Goal: Task Accomplishment & Management: Complete application form

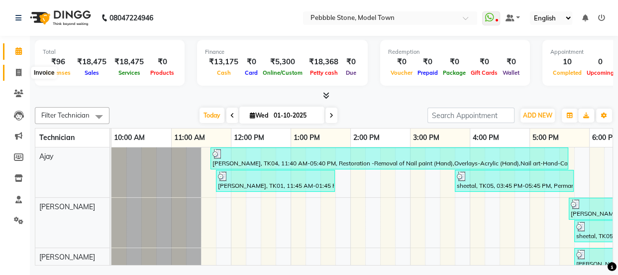
click at [14, 69] on span at bounding box center [18, 72] width 17 height 11
select select "service"
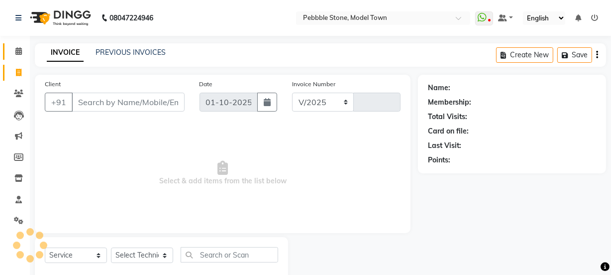
select select "8684"
type input "0309"
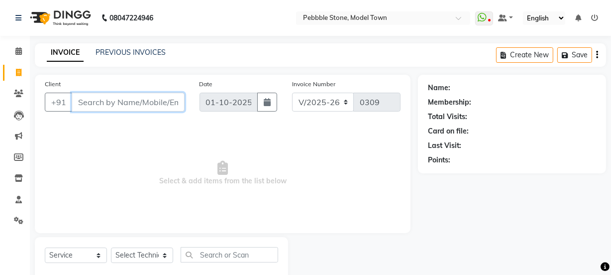
click at [109, 101] on input "Client" at bounding box center [128, 102] width 113 height 19
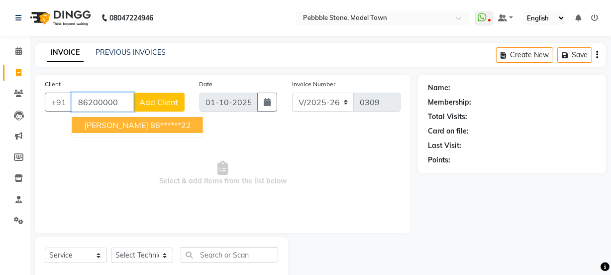
click at [150, 124] on ngb-highlight "86******22" at bounding box center [170, 125] width 41 height 10
type input "86******22"
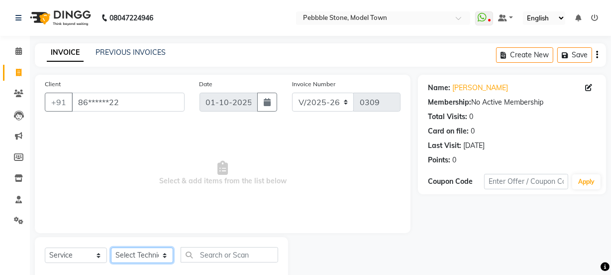
click at [143, 257] on select "Select Technician Ajay amit [PERSON_NAME] Manager [PERSON_NAME]" at bounding box center [142, 254] width 62 height 15
select select "87689"
click at [111, 247] on select "Select Technician Ajay amit [PERSON_NAME] Manager [PERSON_NAME]" at bounding box center [142, 254] width 62 height 15
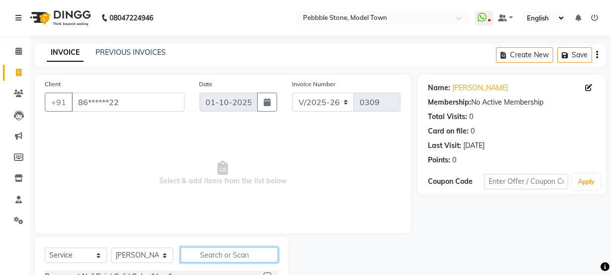
click at [226, 255] on input "text" at bounding box center [230, 254] width 98 height 15
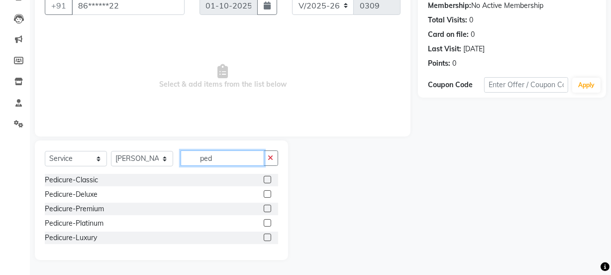
scroll to position [97, 0]
type input "ped"
click at [265, 179] on label at bounding box center [267, 179] width 7 height 7
click at [265, 179] on input "checkbox" at bounding box center [267, 180] width 6 height 6
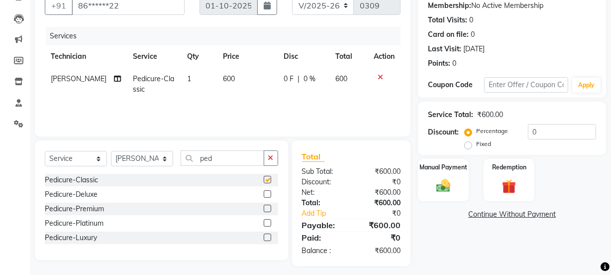
checkbox input "false"
click at [225, 160] on input "ped" at bounding box center [223, 157] width 84 height 15
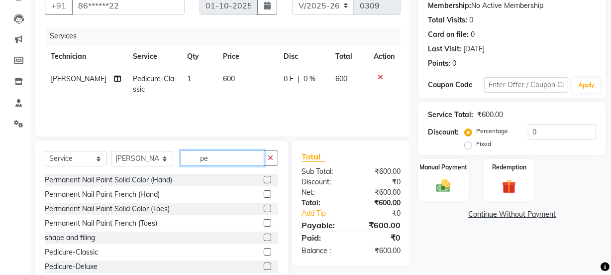
type input "p"
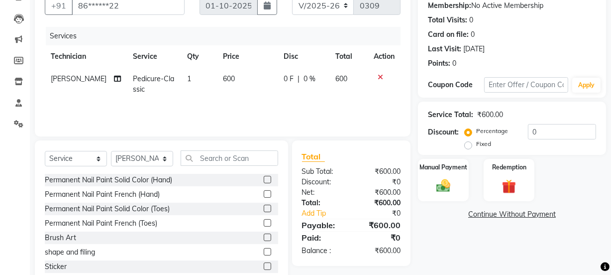
click at [379, 74] on icon at bounding box center [380, 77] width 5 height 7
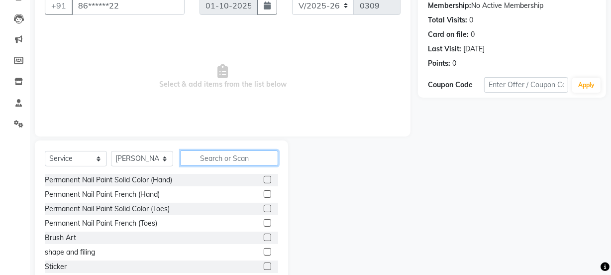
click at [206, 156] on input "text" at bounding box center [230, 157] width 98 height 15
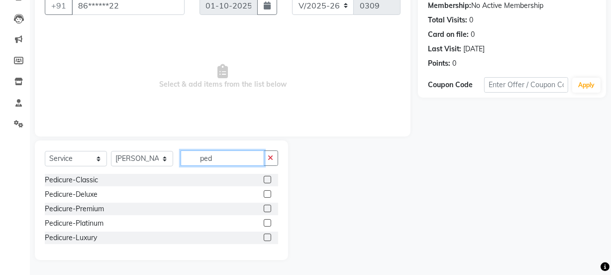
type input "ped"
click at [267, 193] on label at bounding box center [267, 193] width 7 height 7
click at [267, 193] on input "checkbox" at bounding box center [267, 194] width 6 height 6
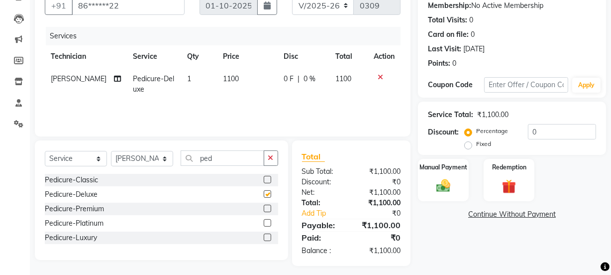
checkbox input "false"
click at [227, 162] on input "ped" at bounding box center [223, 157] width 84 height 15
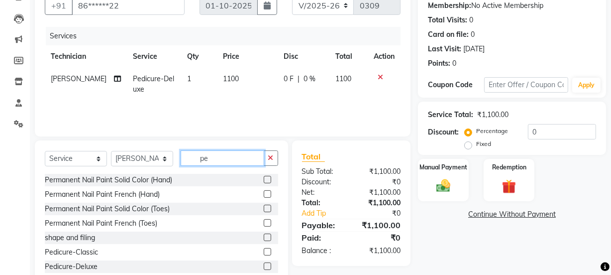
type input "p"
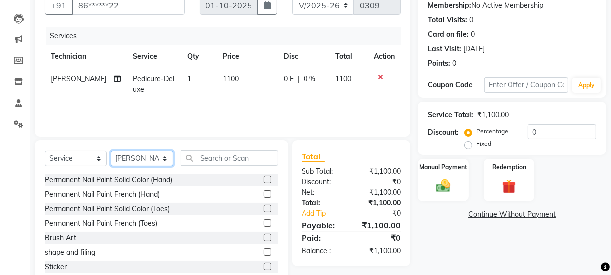
click at [159, 159] on select "Select Technician Ajay amit [PERSON_NAME] Manager [PERSON_NAME]" at bounding box center [142, 158] width 62 height 15
select select "90515"
click at [111, 151] on select "Select Technician Ajay amit [PERSON_NAME] Manager [PERSON_NAME]" at bounding box center [142, 158] width 62 height 15
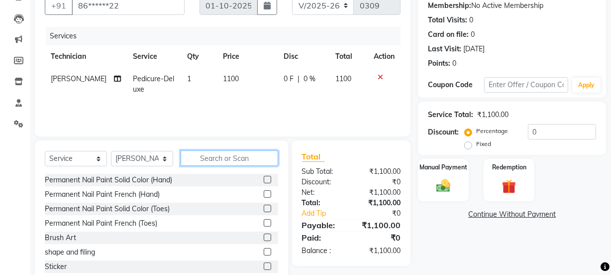
click at [229, 157] on input "text" at bounding box center [230, 157] width 98 height 15
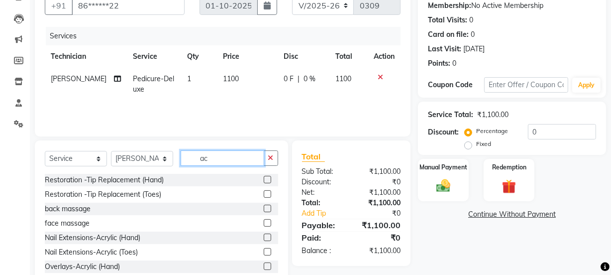
type input "ac"
click at [264, 238] on label at bounding box center [267, 237] width 7 height 7
click at [264, 238] on input "checkbox" at bounding box center [267, 238] width 6 height 6
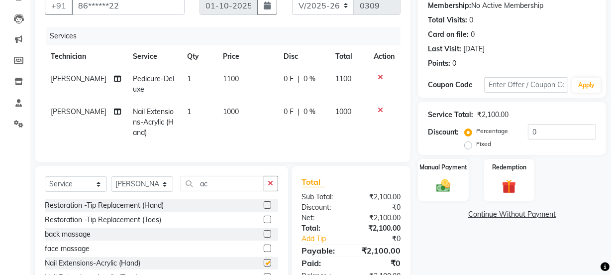
checkbox input "false"
click at [221, 191] on input "ac" at bounding box center [223, 183] width 84 height 15
type input "a"
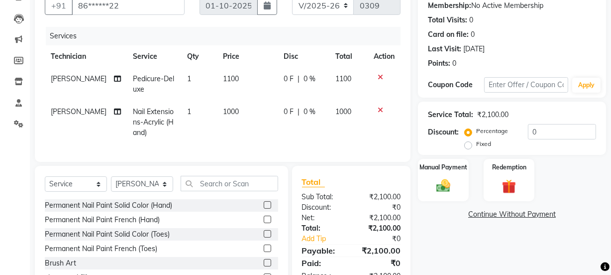
click at [264, 223] on label at bounding box center [267, 219] width 7 height 7
click at [264, 223] on input "checkbox" at bounding box center [267, 220] width 6 height 6
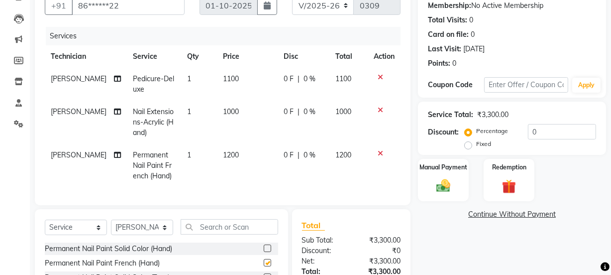
checkbox input "false"
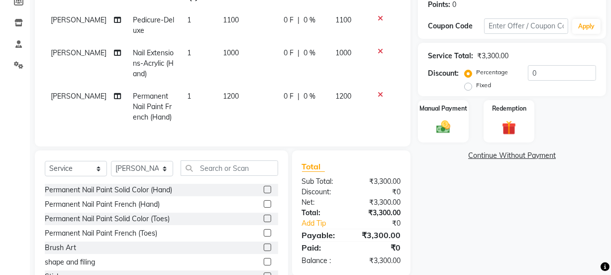
scroll to position [169, 0]
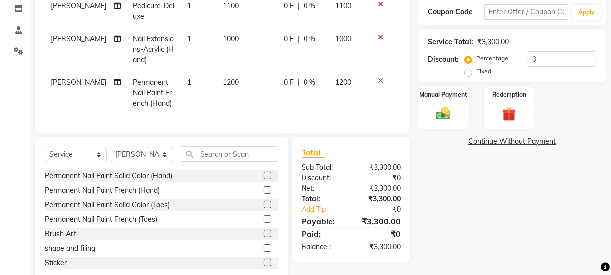
click at [284, 79] on span "0 F" at bounding box center [289, 82] width 10 height 10
select select "90515"
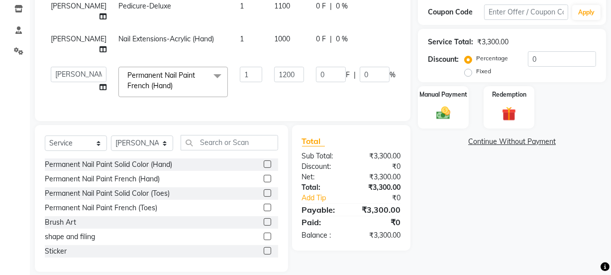
scroll to position [167, 0]
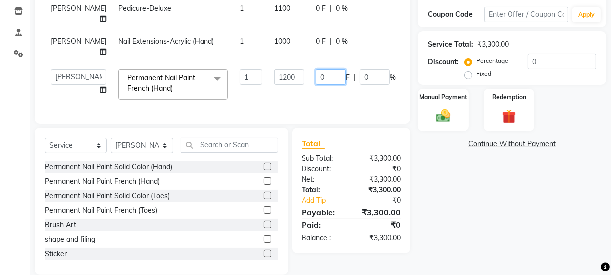
click at [316, 69] on input "0" at bounding box center [331, 76] width 30 height 15
type input "0500"
click at [310, 75] on td "0500 F | 0 %" at bounding box center [356, 84] width 92 height 42
select select "90515"
click at [316, 36] on span "0 F" at bounding box center [321, 41] width 10 height 10
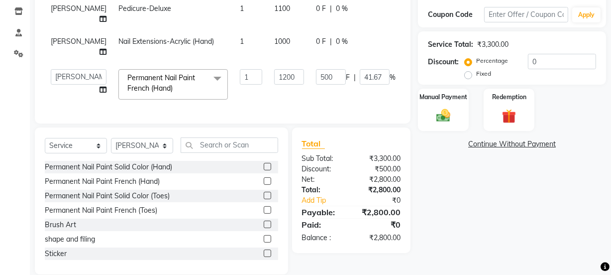
select select "90515"
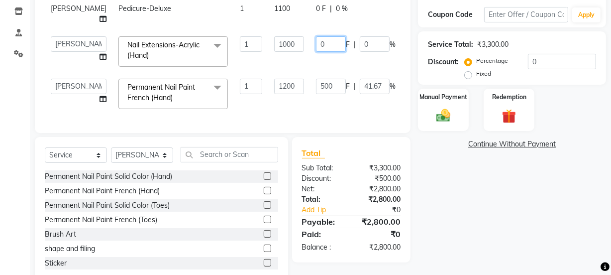
click at [316, 36] on input "0" at bounding box center [331, 43] width 30 height 15
type input "0200"
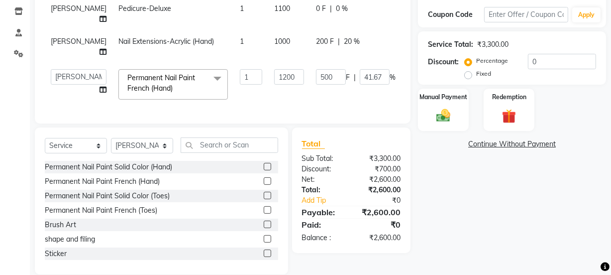
click at [286, 53] on tbody "[PERSON_NAME] Pedicure-Deluxe 1 1100 0 F | 0 % 1100 amit Nail Extensions-Acryli…" at bounding box center [254, 52] width 419 height 108
click at [316, 5] on span "0 F" at bounding box center [321, 8] width 10 height 10
select select "87689"
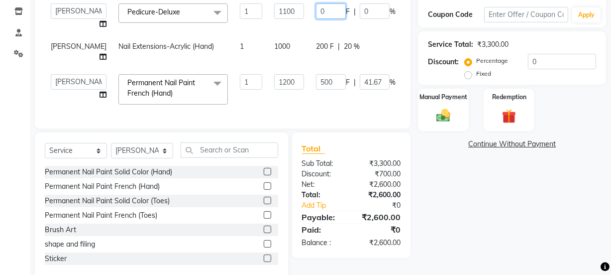
click at [316, 7] on input "0" at bounding box center [331, 10] width 30 height 15
type input "0100"
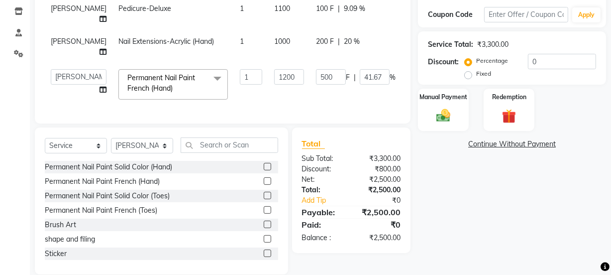
click at [294, 34] on tbody "[PERSON_NAME] Pedicure-Deluxe 1 1100 100 F | 9.09 % 1000 amit Nail Extensions-A…" at bounding box center [254, 52] width 419 height 108
click at [316, 8] on span "100 F" at bounding box center [325, 8] width 18 height 10
select select "87689"
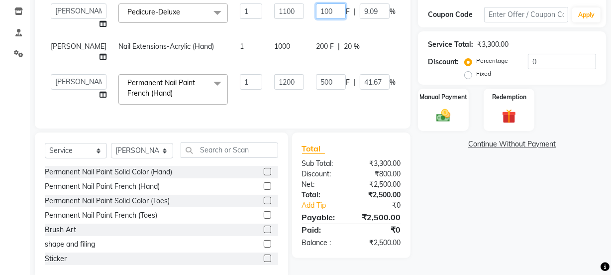
click at [317, 9] on input "100" at bounding box center [331, 10] width 30 height 15
type input "1"
click at [292, 28] on tbody "Ajay amit [PERSON_NAME] Manager [PERSON_NAME] Varun Pedicure-Deluxe x Permanent…" at bounding box center [254, 54] width 419 height 113
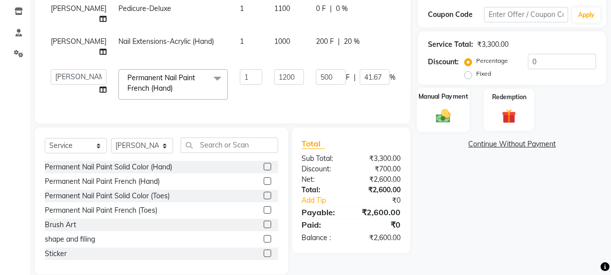
click at [437, 102] on div "Manual Payment" at bounding box center [443, 110] width 53 height 44
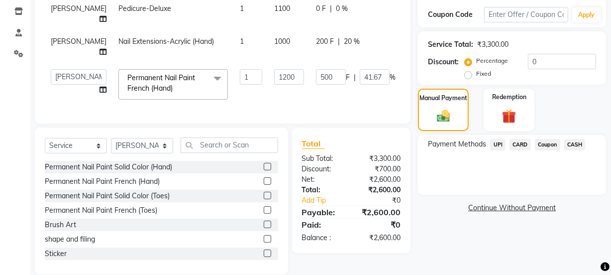
click at [578, 143] on span "CASH" at bounding box center [575, 144] width 21 height 11
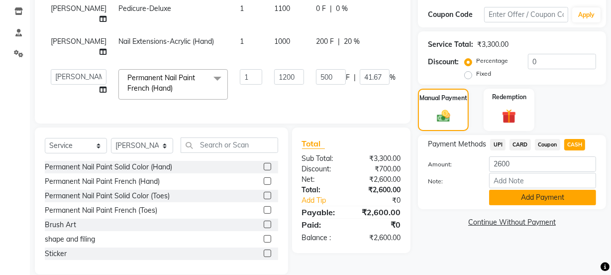
click at [533, 198] on button "Add Payment" at bounding box center [542, 197] width 107 height 15
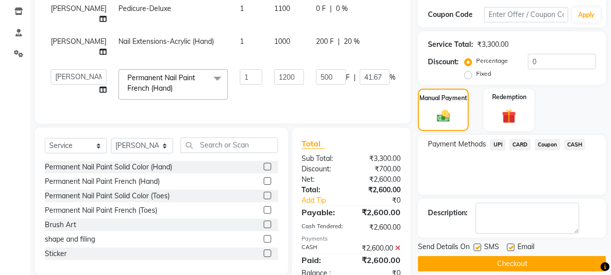
click at [504, 259] on button "Checkout" at bounding box center [512, 263] width 188 height 15
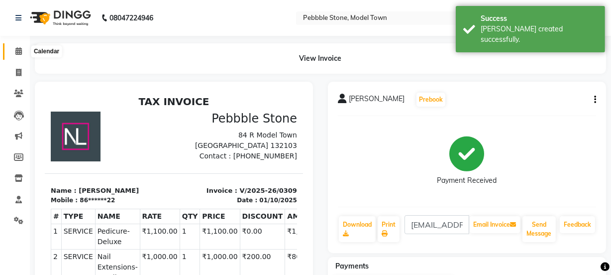
click at [18, 48] on icon at bounding box center [18, 50] width 6 height 7
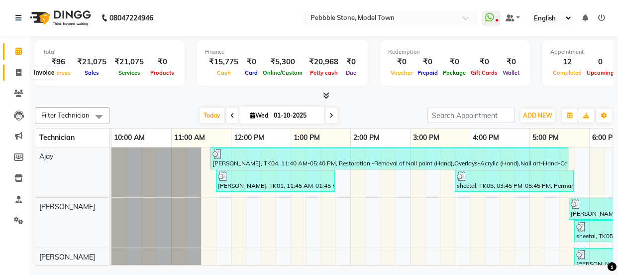
click at [16, 69] on icon at bounding box center [18, 72] width 5 height 7
select select "service"
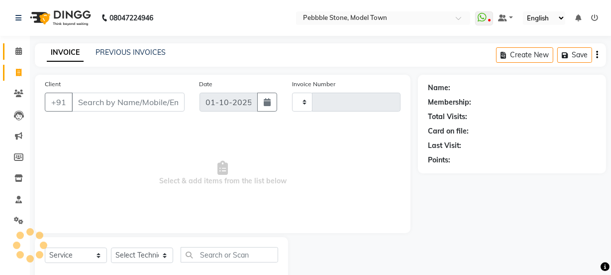
type input "0310"
select select "8684"
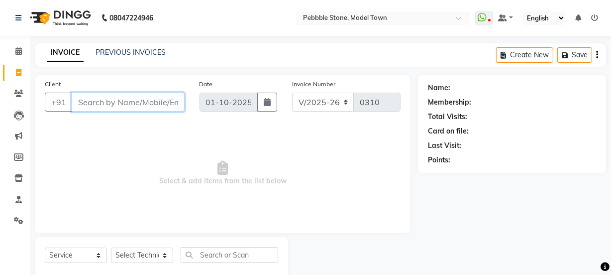
click at [120, 100] on input "Client" at bounding box center [128, 102] width 113 height 19
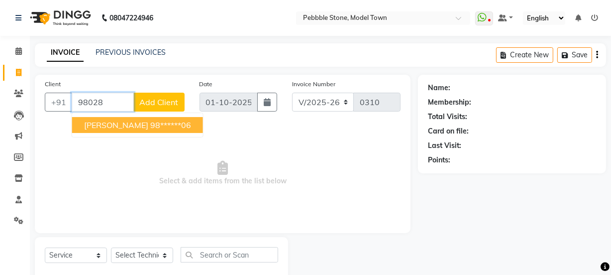
click at [150, 127] on ngb-highlight "98******06" at bounding box center [170, 125] width 41 height 10
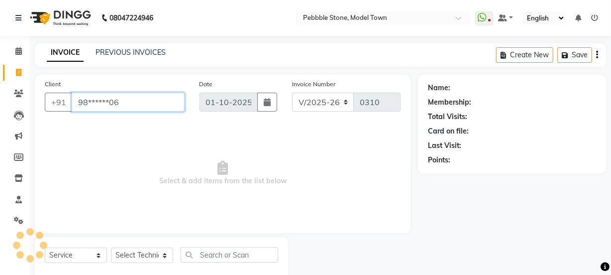
type input "98******06"
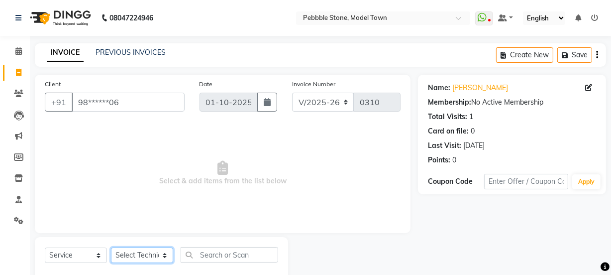
click at [144, 249] on select "Select Technician Ajay amit [PERSON_NAME] Manager [PERSON_NAME]" at bounding box center [142, 254] width 62 height 15
select select "87694"
click at [111, 247] on select "Select Technician Ajay amit [PERSON_NAME] Manager [PERSON_NAME]" at bounding box center [142, 254] width 62 height 15
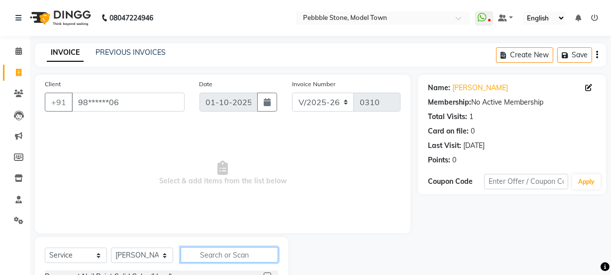
click at [207, 253] on input "text" at bounding box center [230, 254] width 98 height 15
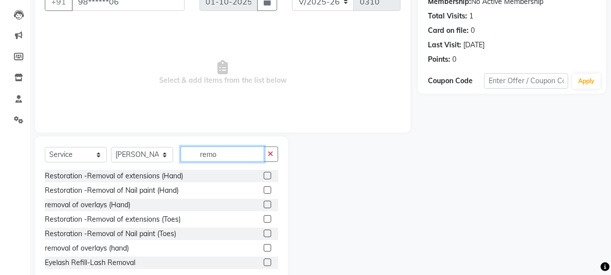
scroll to position [124, 0]
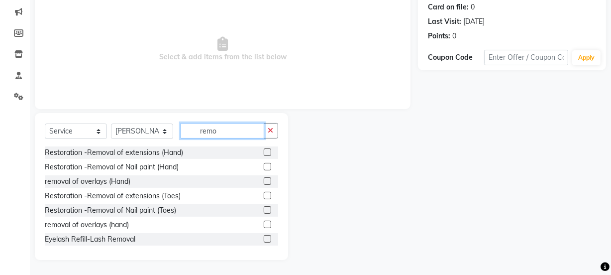
type input "remo"
click at [264, 151] on label at bounding box center [267, 151] width 7 height 7
click at [264, 151] on input "checkbox" at bounding box center [267, 152] width 6 height 6
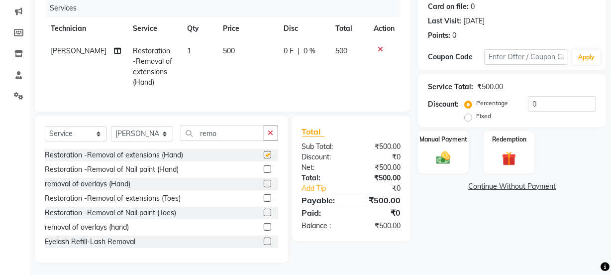
checkbox input "false"
click at [286, 52] on span "0 F" at bounding box center [289, 51] width 10 height 10
select select "87694"
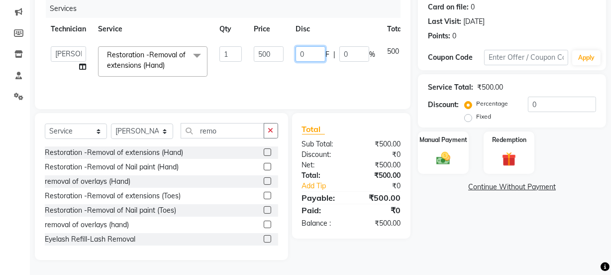
click at [305, 52] on input "0" at bounding box center [311, 53] width 30 height 15
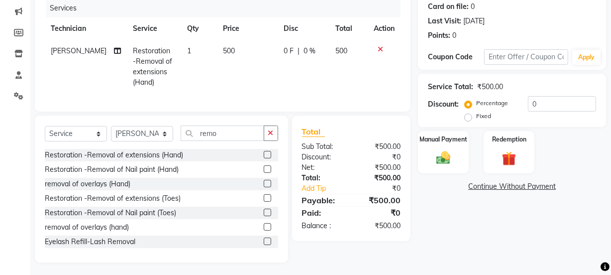
click at [263, 76] on td "500" at bounding box center [247, 67] width 61 height 54
select select "87694"
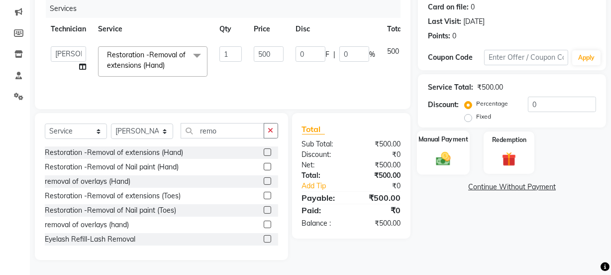
click at [438, 154] on img at bounding box center [444, 158] width 24 height 17
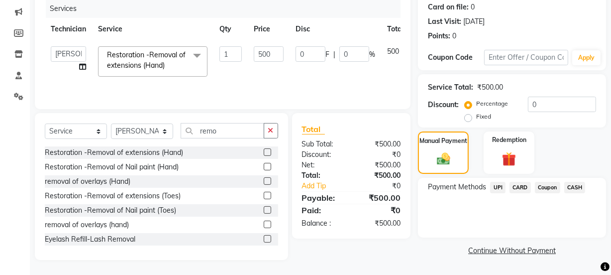
click at [575, 186] on span "CASH" at bounding box center [575, 187] width 21 height 11
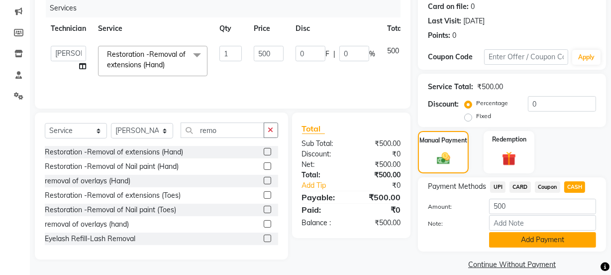
click at [515, 236] on button "Add Payment" at bounding box center [542, 239] width 107 height 15
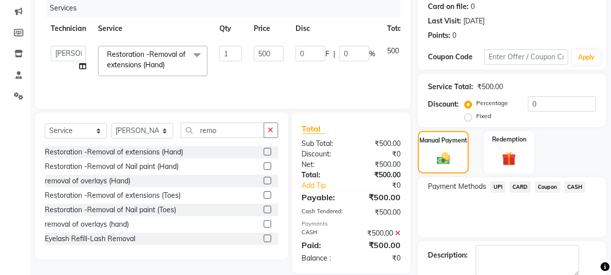
scroll to position [178, 0]
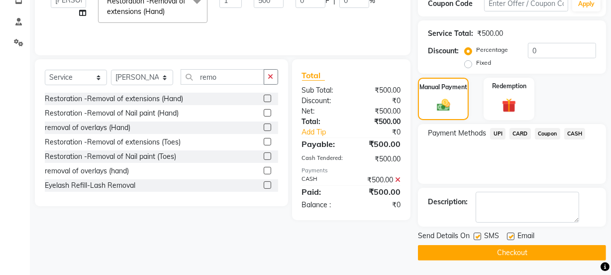
click at [538, 248] on button "Checkout" at bounding box center [512, 252] width 188 height 15
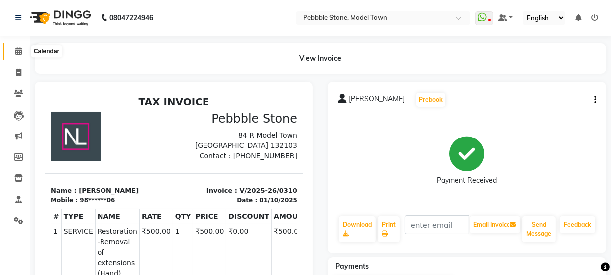
click at [19, 47] on icon at bounding box center [18, 50] width 6 height 7
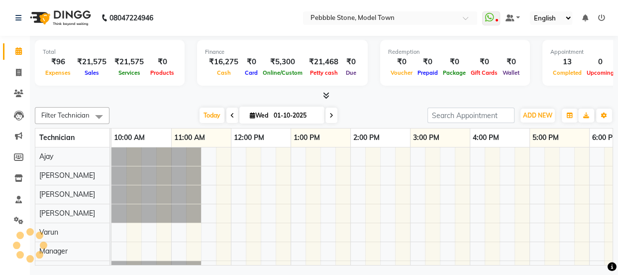
scroll to position [0, 155]
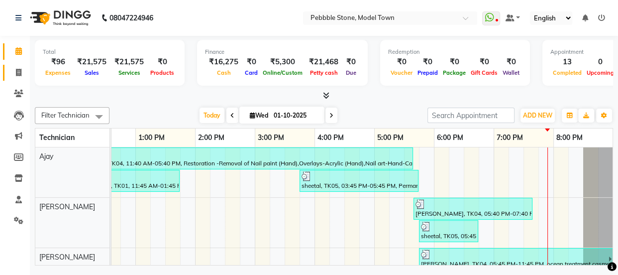
click at [16, 71] on icon at bounding box center [18, 72] width 5 height 7
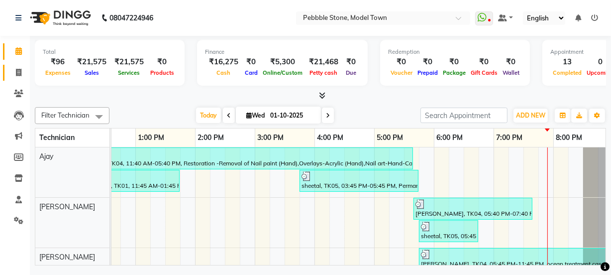
select select "service"
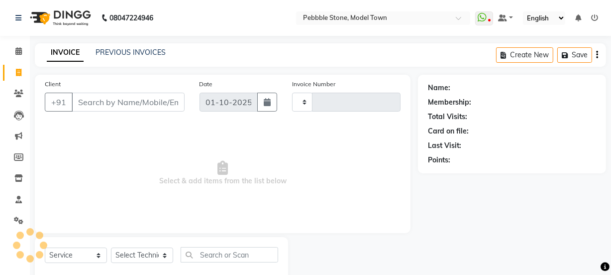
type input "0311"
select select "8684"
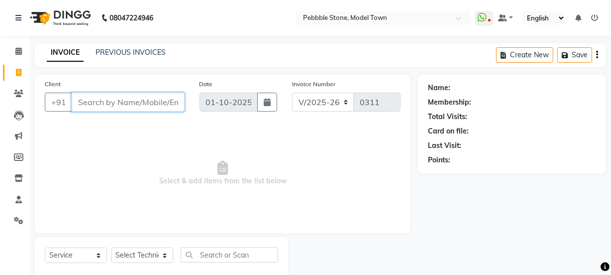
click at [109, 102] on input "Client" at bounding box center [128, 102] width 113 height 19
type input "9466000777"
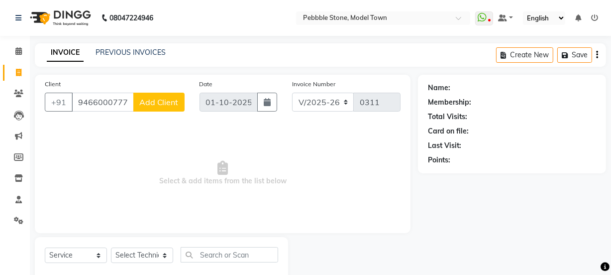
click at [148, 104] on span "Add Client" at bounding box center [158, 102] width 39 height 10
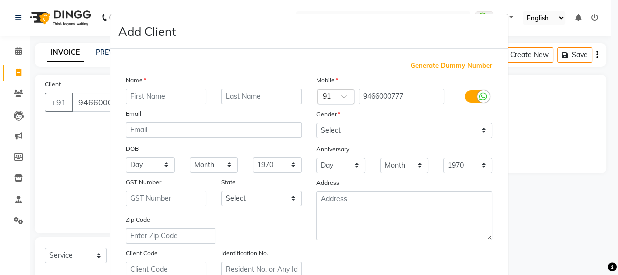
click at [155, 97] on input "text" at bounding box center [166, 96] width 81 height 15
type input "preeti aarya"
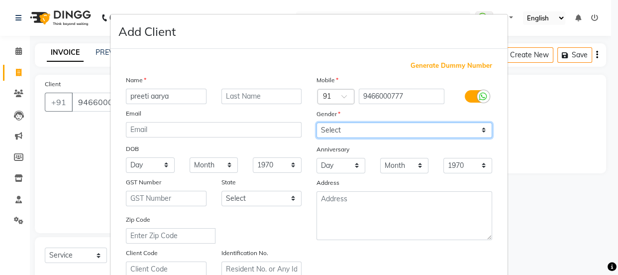
click at [334, 129] on select "Select [DEMOGRAPHIC_DATA] [DEMOGRAPHIC_DATA] Other Prefer Not To Say" at bounding box center [405, 129] width 176 height 15
select select "[DEMOGRAPHIC_DATA]"
click at [317, 122] on select "Select [DEMOGRAPHIC_DATA] [DEMOGRAPHIC_DATA] Other Prefer Not To Say" at bounding box center [405, 129] width 176 height 15
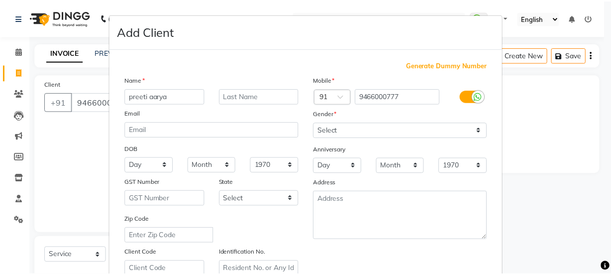
scroll to position [188, 0]
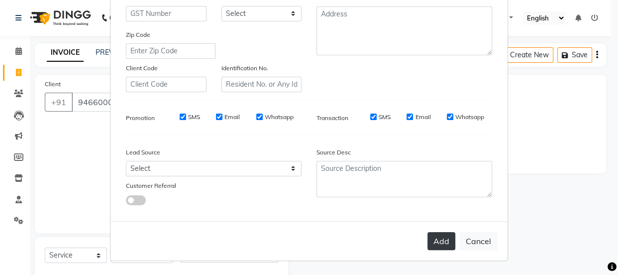
click at [434, 240] on button "Add" at bounding box center [442, 241] width 28 height 18
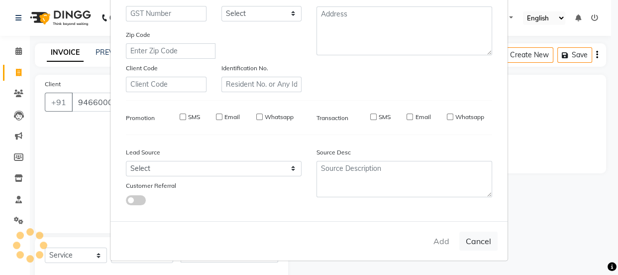
type input "94******77"
select select
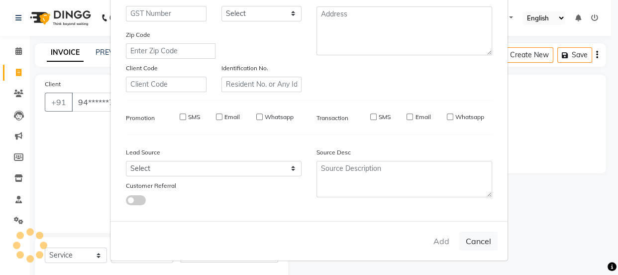
select select
checkbox input "false"
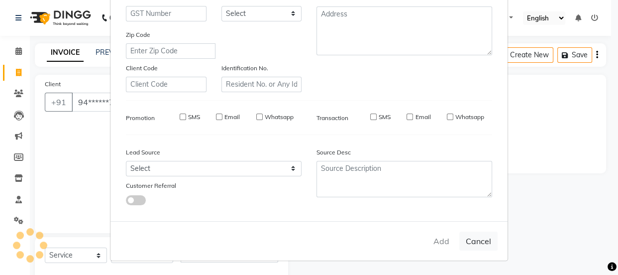
checkbox input "false"
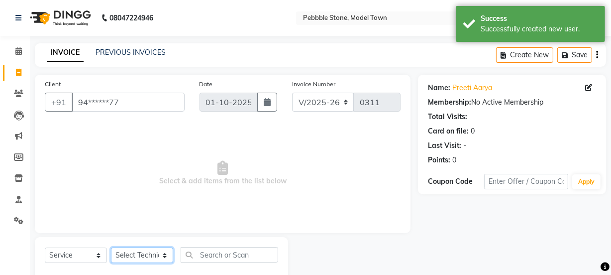
click at [142, 253] on select "Select Technician Ajay amit [PERSON_NAME] Manager [PERSON_NAME]" at bounding box center [142, 254] width 62 height 15
select select "87627"
click at [111, 247] on select "Select Technician Ajay amit [PERSON_NAME] Manager [PERSON_NAME]" at bounding box center [142, 254] width 62 height 15
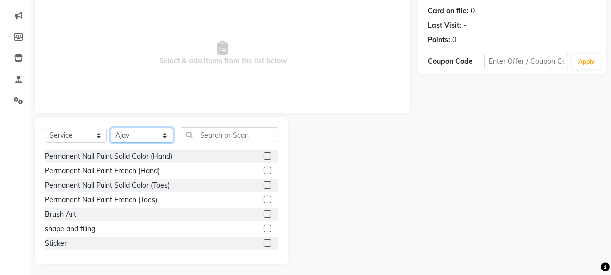
scroll to position [124, 0]
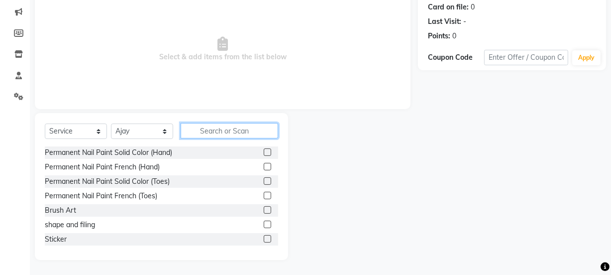
click at [212, 134] on input "text" at bounding box center [230, 130] width 98 height 15
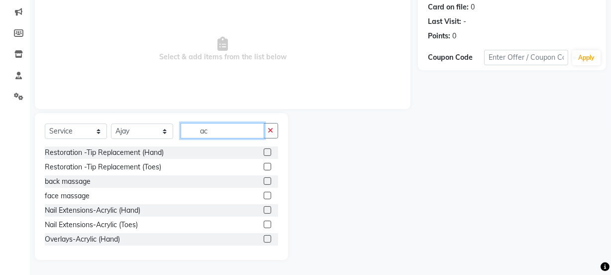
type input "ac"
click at [264, 208] on label at bounding box center [267, 209] width 7 height 7
click at [264, 208] on input "checkbox" at bounding box center [267, 210] width 6 height 6
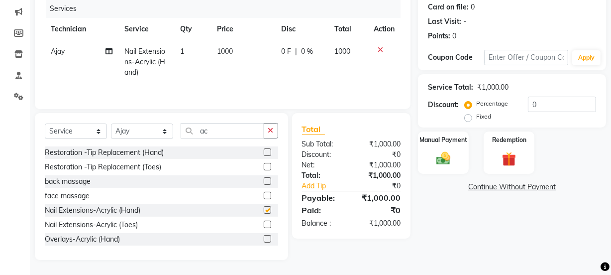
checkbox input "false"
click at [213, 129] on input "ac" at bounding box center [223, 130] width 84 height 15
type input "a"
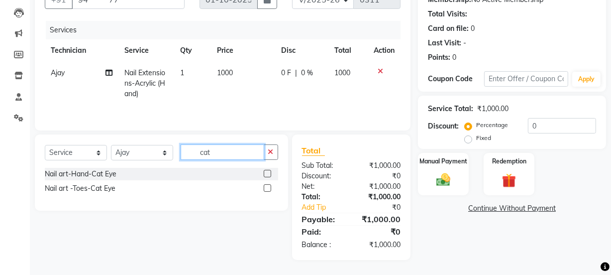
scroll to position [103, 0]
type input "cat"
click at [267, 171] on label at bounding box center [267, 173] width 7 height 7
click at [267, 171] on input "checkbox" at bounding box center [267, 174] width 6 height 6
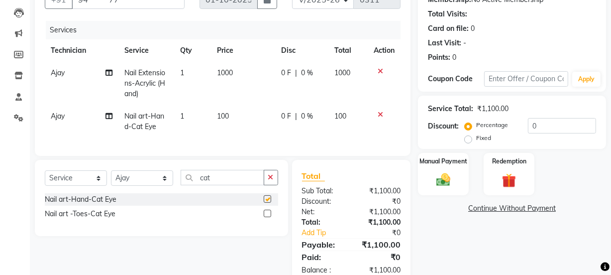
checkbox input "false"
click at [183, 116] on span "1" at bounding box center [182, 116] width 4 height 9
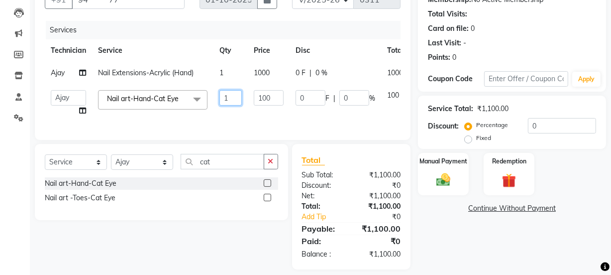
click at [236, 99] on input "1" at bounding box center [231, 97] width 22 height 15
type input "10"
click at [232, 111] on tr "Ajay amit [PERSON_NAME] Manager [PERSON_NAME] Varun Nail art-Hand-Cat Eye x Per…" at bounding box center [244, 103] width 398 height 38
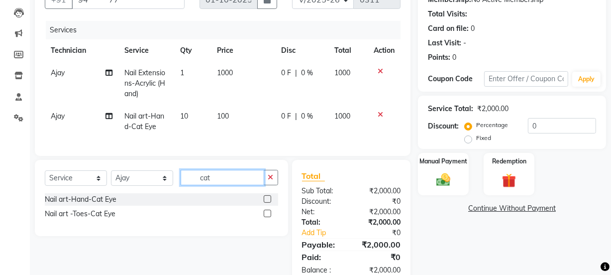
click at [214, 185] on input "cat" at bounding box center [223, 177] width 84 height 15
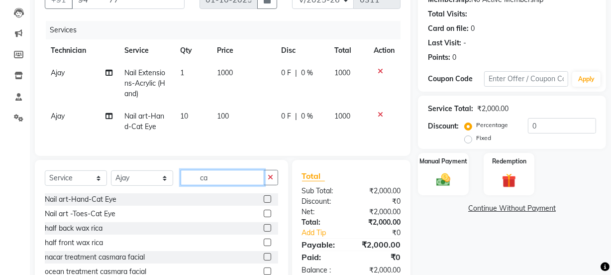
type input "c"
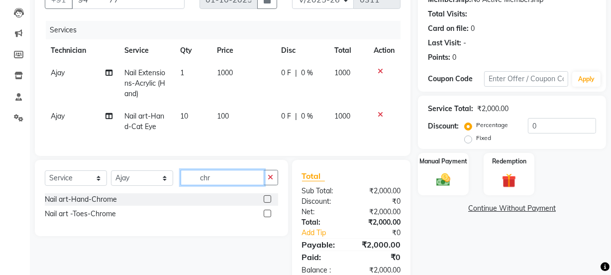
type input "chr"
click at [266, 203] on label at bounding box center [267, 198] width 7 height 7
click at [266, 203] on input "checkbox" at bounding box center [267, 199] width 6 height 6
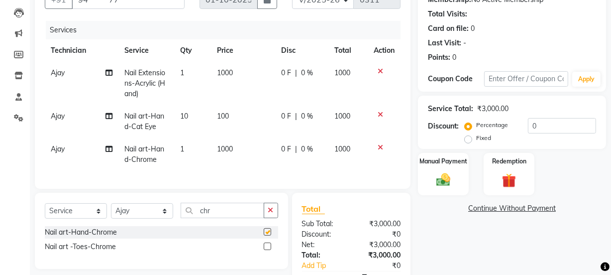
checkbox input "false"
click at [281, 151] on span "0 F" at bounding box center [286, 149] width 10 height 10
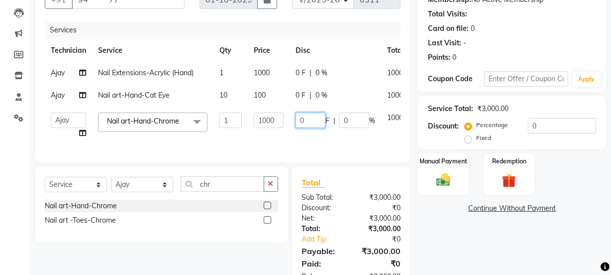
click at [306, 113] on input "0" at bounding box center [311, 120] width 30 height 15
click at [159, 195] on div "Client +91 94******77 Date [DATE] Invoice Number V/2025 V/[PHONE_NUMBER] Servic…" at bounding box center [222, 132] width 391 height 320
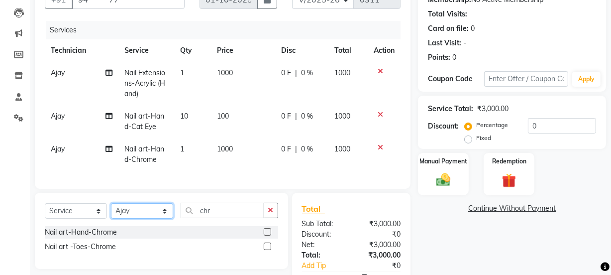
select select "87632"
click at [111, 210] on select "Select Technician Ajay amit [PERSON_NAME] Manager [PERSON_NAME]" at bounding box center [142, 210] width 62 height 15
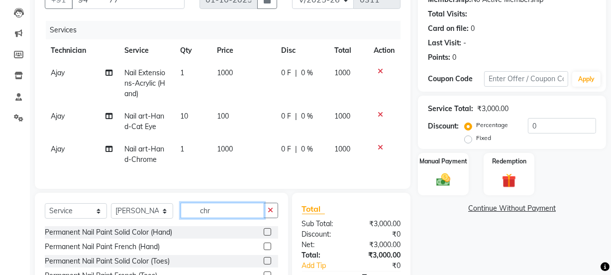
click at [205, 214] on input "chr" at bounding box center [223, 210] width 84 height 15
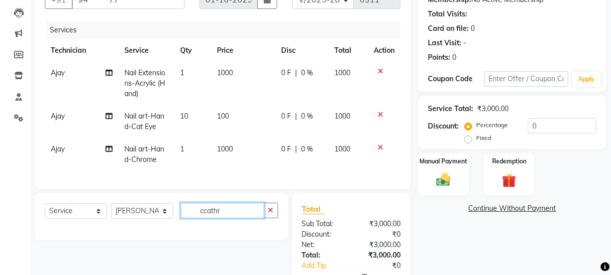
click at [233, 218] on input "ccathr" at bounding box center [223, 210] width 84 height 15
type input "c"
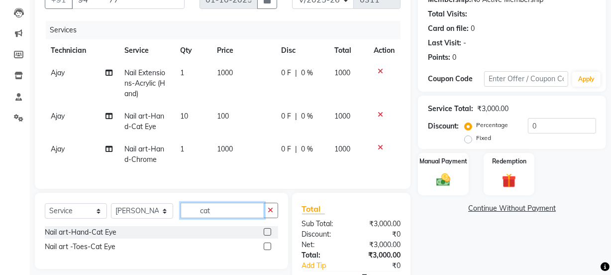
type input "cat"
click at [266, 250] on label at bounding box center [267, 245] width 7 height 7
click at [266, 250] on input "checkbox" at bounding box center [267, 246] width 6 height 6
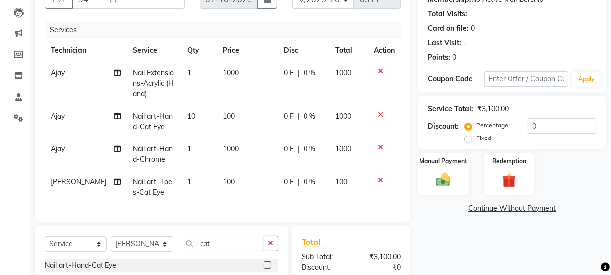
checkbox input "false"
click at [184, 183] on td "1" at bounding box center [199, 187] width 36 height 33
select select "87632"
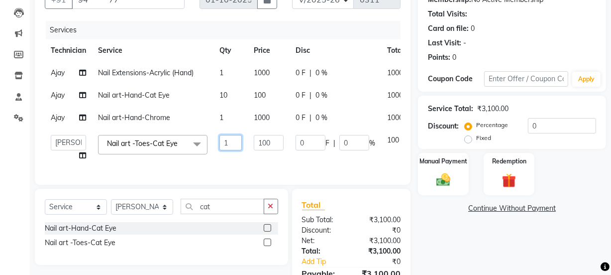
click at [232, 141] on input "1" at bounding box center [231, 142] width 22 height 15
type input "10"
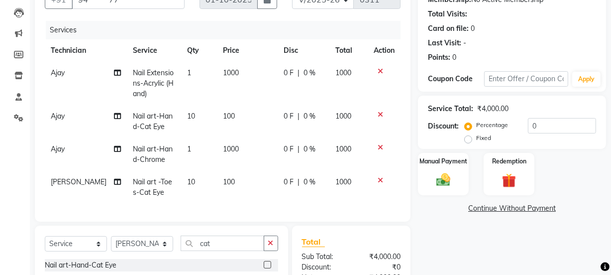
click at [229, 161] on tbody "Ajay Nail Extensions-Acrylic (Hand) 1 1000 0 F | 0 % 1000 Ajay Nail art-Hand-Ca…" at bounding box center [223, 133] width 356 height 142
click at [217, 247] on input "cat" at bounding box center [223, 243] width 84 height 15
type input "c"
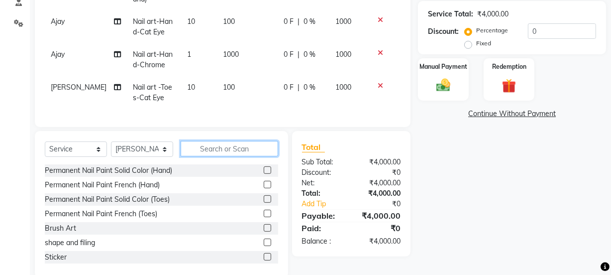
scroll to position [222, 0]
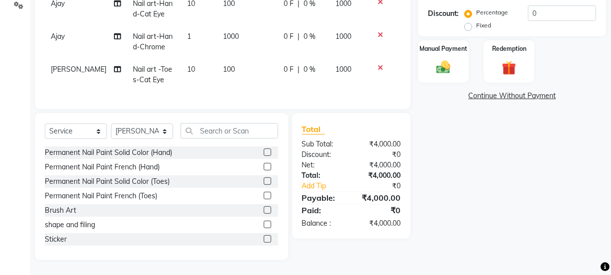
click at [264, 151] on label at bounding box center [267, 151] width 7 height 7
click at [264, 151] on input "checkbox" at bounding box center [267, 152] width 6 height 6
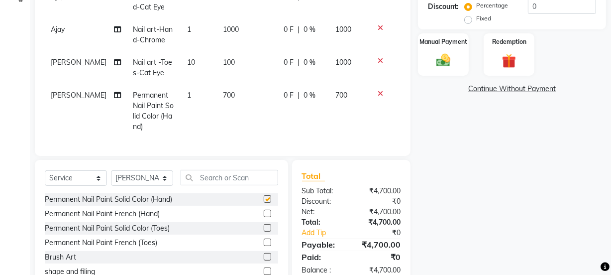
checkbox input "false"
click at [284, 96] on span "0 F" at bounding box center [289, 95] width 10 height 10
select select "87632"
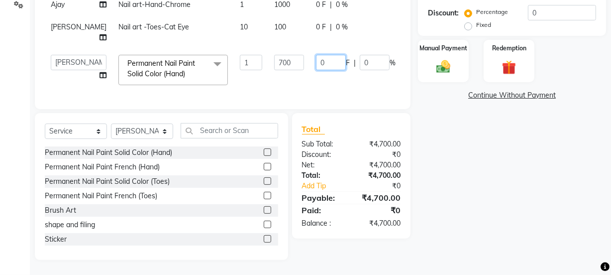
click at [316, 55] on input "0" at bounding box center [331, 62] width 30 height 15
type input "0500"
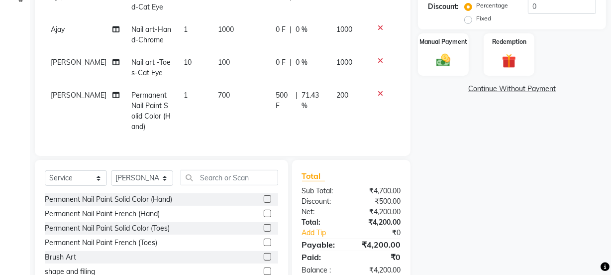
click at [307, 66] on tbody "Ajay Nail Extensions-Acrylic (Hand) 1 1000 0 F | 0 % 1000 Ajay Nail art-Hand-Ca…" at bounding box center [223, 40] width 356 height 196
click at [276, 61] on span "0 F" at bounding box center [281, 62] width 10 height 10
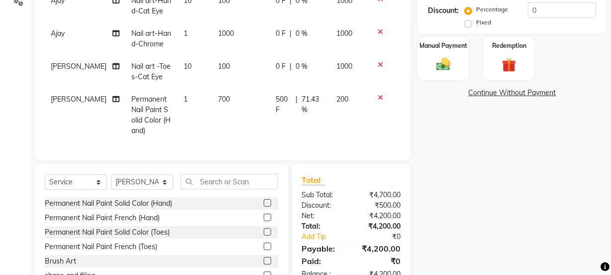
select select "87632"
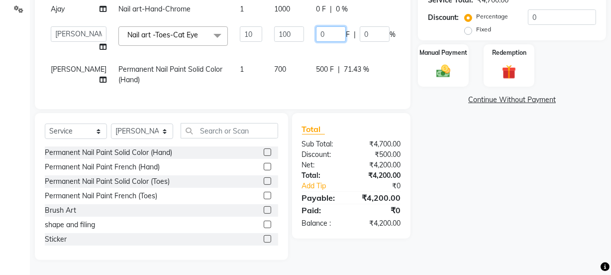
click at [316, 26] on input "0" at bounding box center [331, 33] width 30 height 15
type input "0"
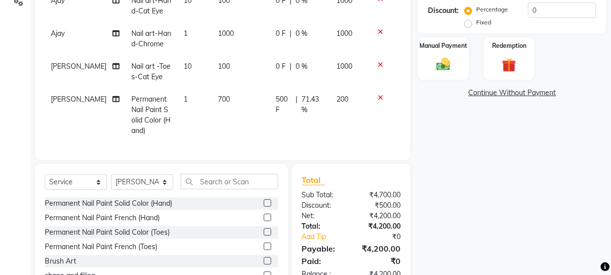
click at [282, 48] on tbody "Ajay Nail Extensions-Acrylic (Hand) 1 1000 0 F | 0 % 1000 Ajay Nail art-Hand-Ca…" at bounding box center [223, 44] width 356 height 196
click at [276, 35] on span "0 F" at bounding box center [281, 33] width 10 height 10
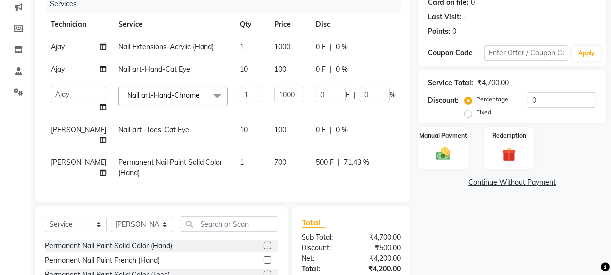
scroll to position [127, 0]
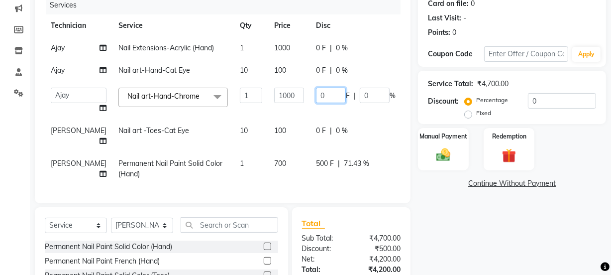
click at [316, 94] on input "0" at bounding box center [331, 95] width 30 height 15
type input "0300"
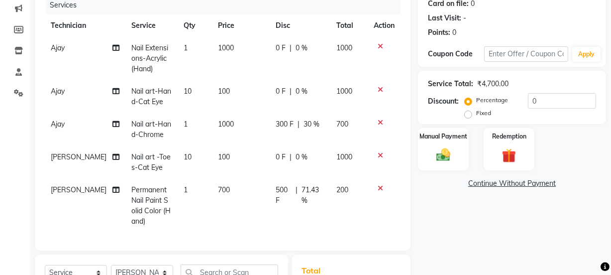
click at [293, 116] on td "300 F | 30 %" at bounding box center [300, 129] width 61 height 33
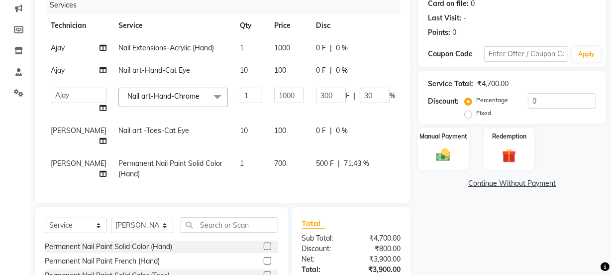
click at [316, 71] on span "0 F" at bounding box center [321, 70] width 10 height 10
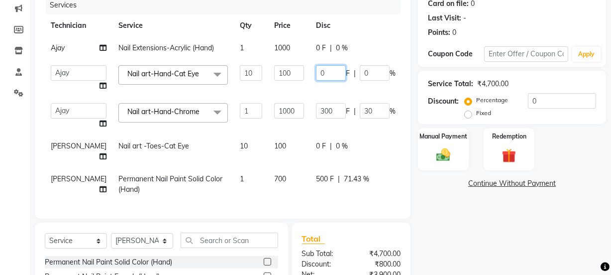
click at [316, 73] on input "0" at bounding box center [331, 72] width 30 height 15
type input "0200"
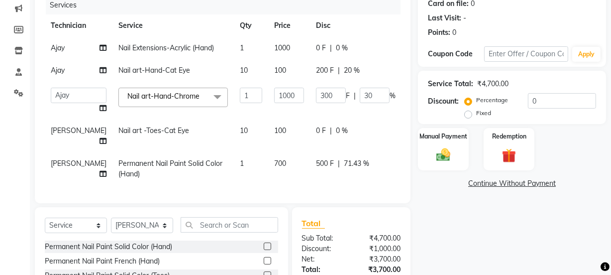
click at [291, 89] on tbody "Ajay Nail Extensions-Acrylic (Hand) 1 1000 0 F | 0 % 1000 Ajay Nail art-Hand-Ca…" at bounding box center [254, 111] width 419 height 148
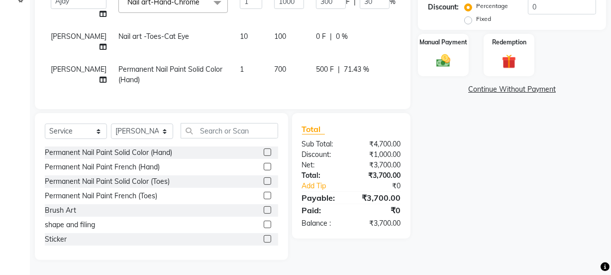
scroll to position [0, 0]
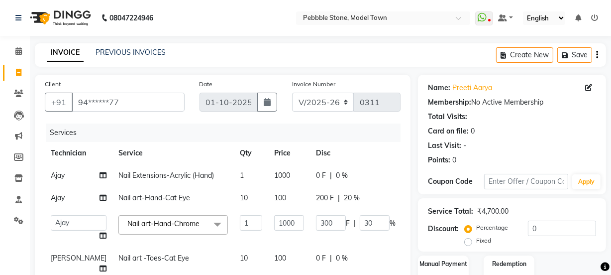
click at [316, 174] on span "0 F" at bounding box center [321, 175] width 10 height 10
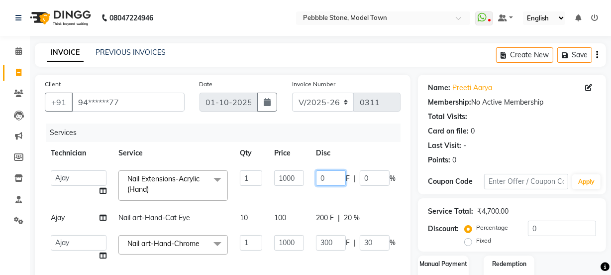
click at [318, 184] on input "0" at bounding box center [331, 177] width 30 height 15
type input "0400"
click at [300, 196] on tbody "Ajay amit [PERSON_NAME] Manager [PERSON_NAME] Varun Nail Extensions-Acrylic (Ha…" at bounding box center [254, 248] width 419 height 168
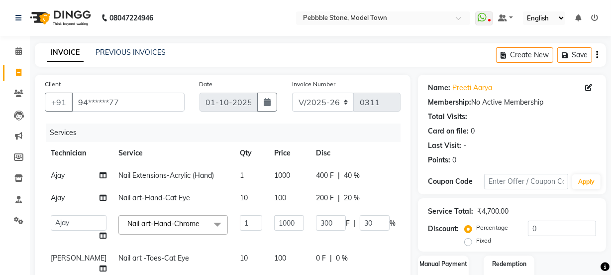
click at [316, 175] on span "400 F" at bounding box center [325, 175] width 18 height 10
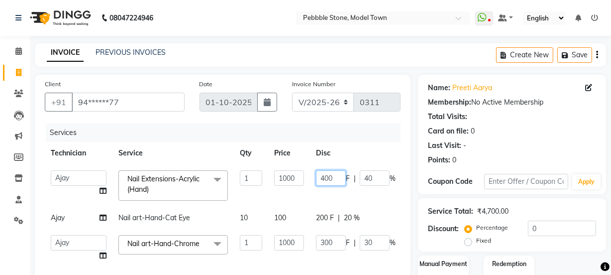
click at [316, 177] on input "400" at bounding box center [331, 177] width 30 height 15
type input "4"
type input "200"
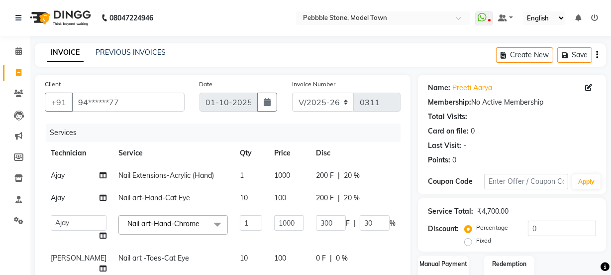
click at [292, 198] on tbody "Ajay Nail Extensions-Acrylic (Hand) 1 1000 200 F | 20 % 800 Ajay Nail art-Hand-…" at bounding box center [254, 238] width 419 height 148
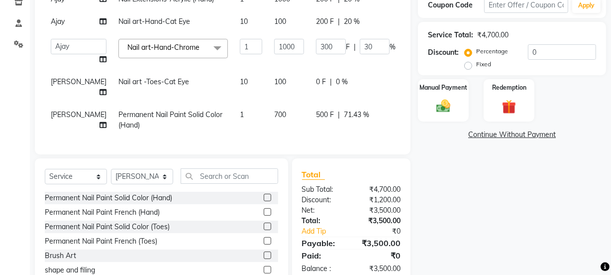
scroll to position [181, 0]
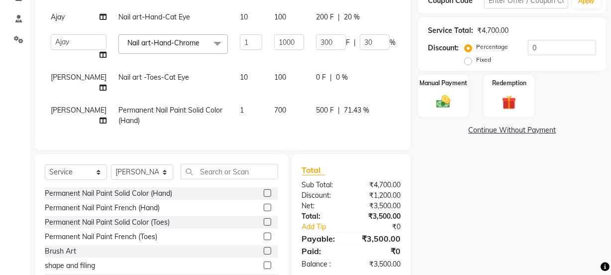
click at [316, 75] on span "0 F" at bounding box center [321, 77] width 10 height 10
select select "87632"
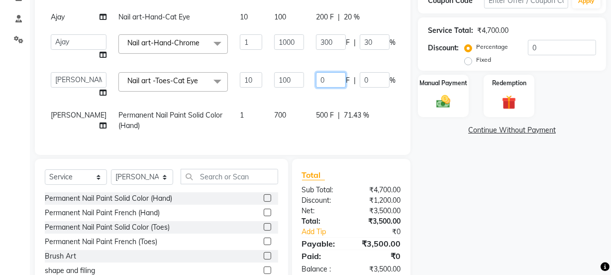
click at [316, 80] on input "0" at bounding box center [331, 79] width 30 height 15
type input "0100"
click at [310, 94] on td "0100 F | 0 %" at bounding box center [356, 85] width 92 height 38
select select "87632"
click at [443, 99] on img at bounding box center [444, 101] width 24 height 17
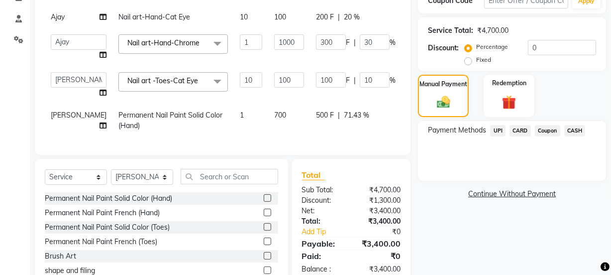
click at [503, 129] on span "UPI" at bounding box center [497, 130] width 15 height 11
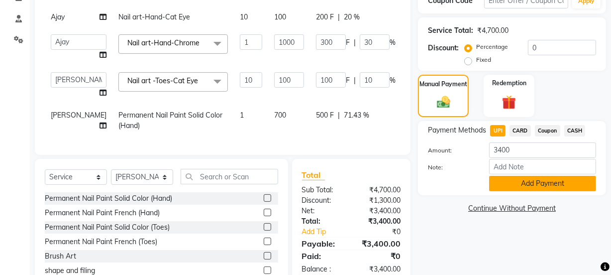
click at [528, 182] on button "Add Payment" at bounding box center [542, 183] width 107 height 15
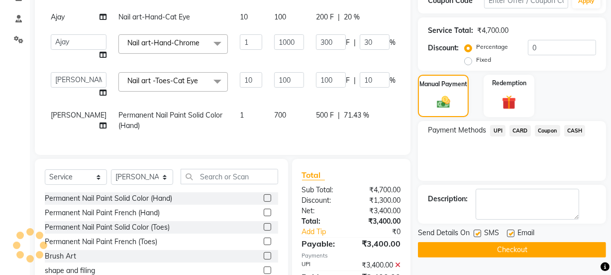
click at [492, 246] on button "Checkout" at bounding box center [512, 249] width 188 height 15
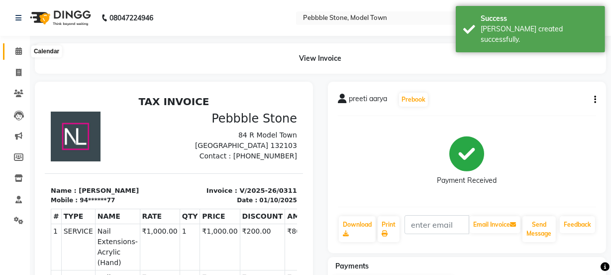
click at [16, 49] on icon at bounding box center [18, 50] width 6 height 7
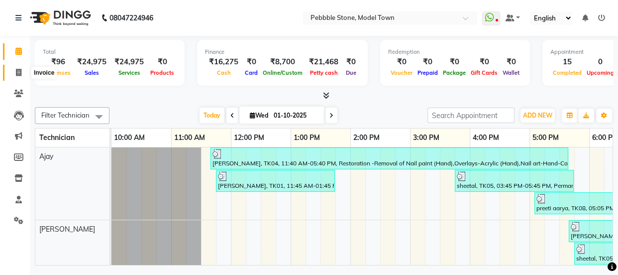
click at [18, 74] on icon at bounding box center [18, 72] width 5 height 7
select select "service"
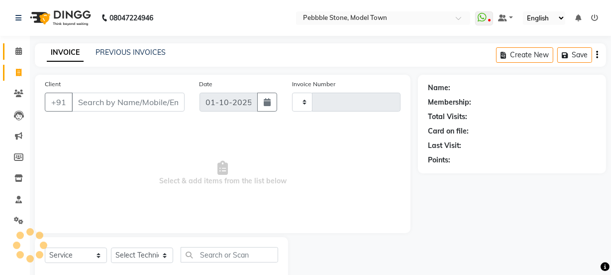
type input "0312"
select select "8684"
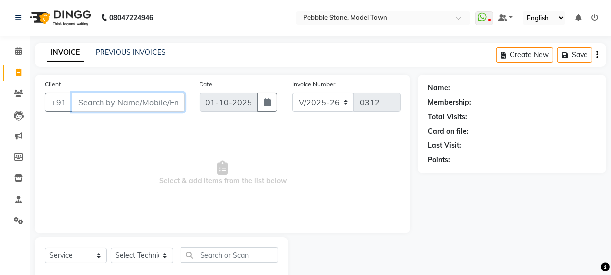
click at [96, 101] on input "Client" at bounding box center [128, 102] width 113 height 19
type input "8571863104"
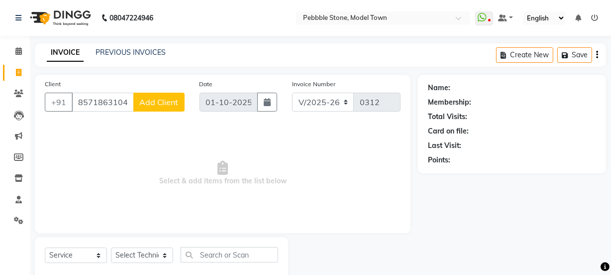
click at [149, 101] on span "Add Client" at bounding box center [158, 102] width 39 height 10
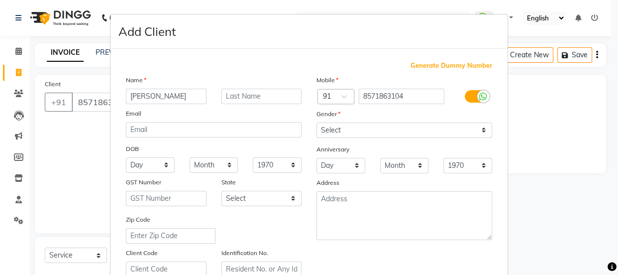
type input "[PERSON_NAME]"
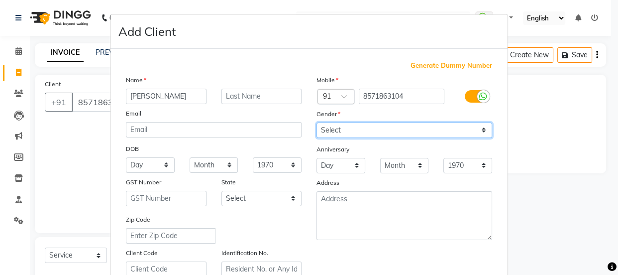
click at [325, 125] on select "Select [DEMOGRAPHIC_DATA] [DEMOGRAPHIC_DATA] Other Prefer Not To Say" at bounding box center [405, 129] width 176 height 15
select select "[DEMOGRAPHIC_DATA]"
click at [317, 122] on select "Select [DEMOGRAPHIC_DATA] [DEMOGRAPHIC_DATA] Other Prefer Not To Say" at bounding box center [405, 129] width 176 height 15
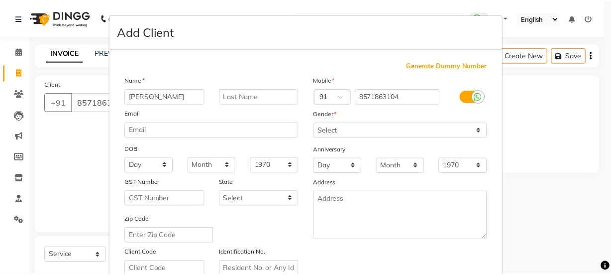
scroll to position [188, 0]
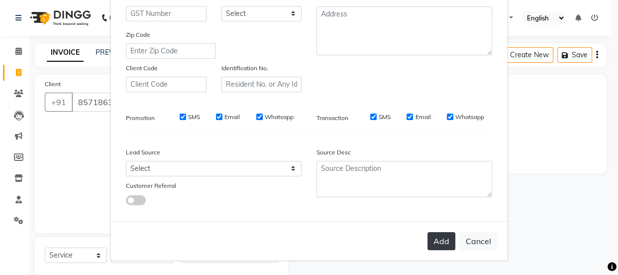
click at [439, 241] on button "Add" at bounding box center [442, 241] width 28 height 18
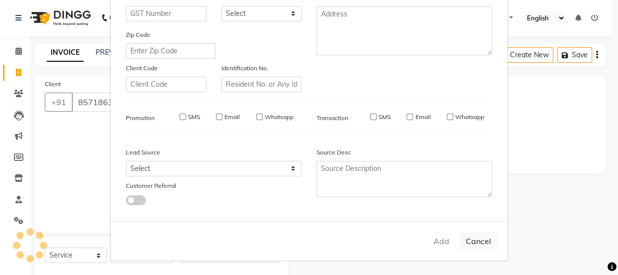
type input "85******04"
select select
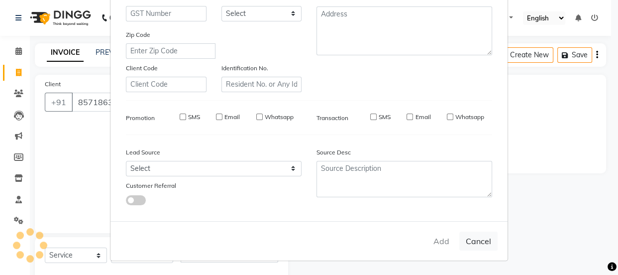
select select
checkbox input "false"
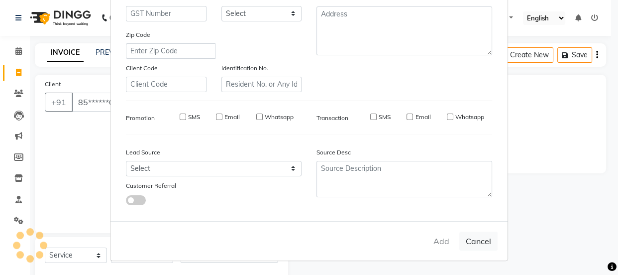
checkbox input "false"
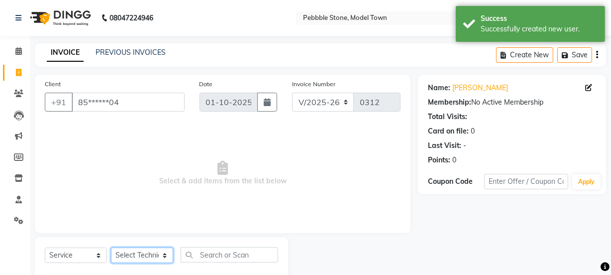
click at [144, 257] on select "Select Technician Ajay amit [PERSON_NAME] Manager [PERSON_NAME]" at bounding box center [142, 254] width 62 height 15
select select "90515"
click at [111, 247] on select "Select Technician Ajay amit [PERSON_NAME] Manager [PERSON_NAME]" at bounding box center [142, 254] width 62 height 15
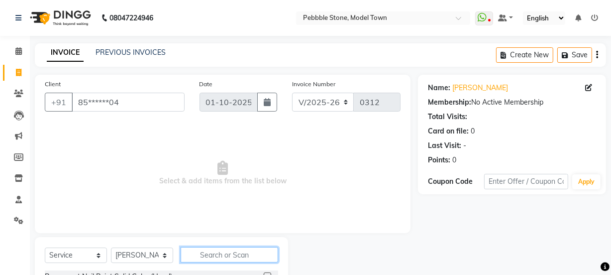
click at [220, 253] on input "text" at bounding box center [230, 254] width 98 height 15
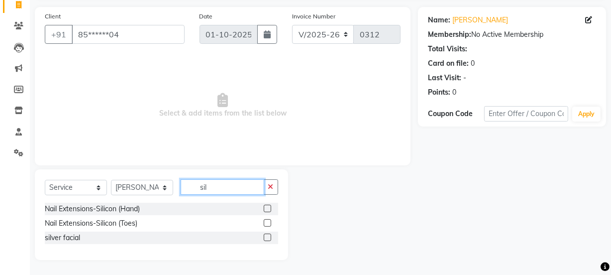
type input "sil"
click at [266, 209] on label at bounding box center [267, 208] width 7 height 7
click at [266, 209] on input "checkbox" at bounding box center [267, 209] width 6 height 6
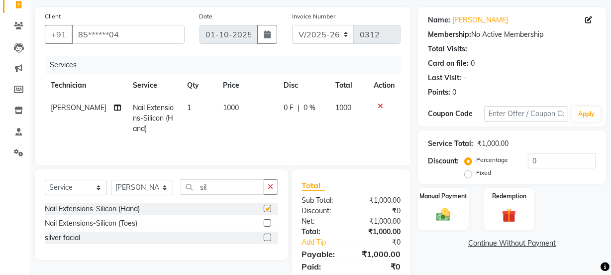
checkbox input "false"
click at [225, 186] on input "sil" at bounding box center [223, 186] width 84 height 15
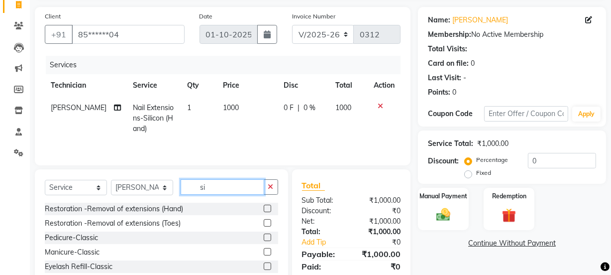
type input "s"
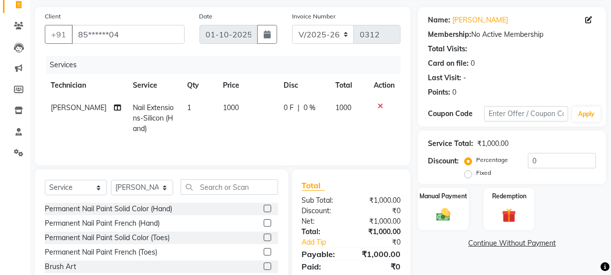
click at [264, 206] on label at bounding box center [267, 208] width 7 height 7
click at [264, 206] on input "checkbox" at bounding box center [267, 209] width 6 height 6
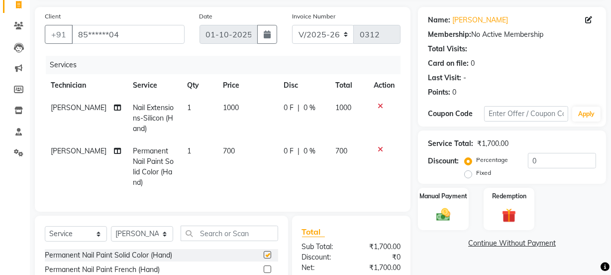
checkbox input "false"
click at [284, 149] on span "0 F" at bounding box center [289, 151] width 10 height 10
select select "90515"
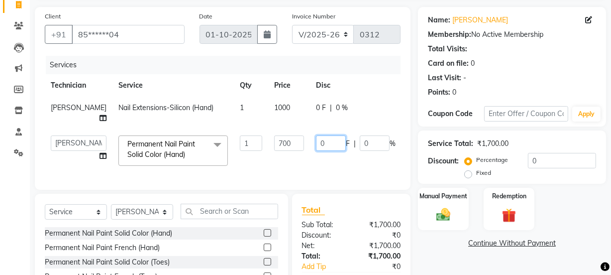
click at [316, 137] on input "0" at bounding box center [331, 142] width 30 height 15
type input "0250"
click at [310, 151] on td "0250 F | 0 %" at bounding box center [356, 150] width 92 height 42
select select "90515"
click at [316, 107] on span "0 F" at bounding box center [321, 108] width 10 height 10
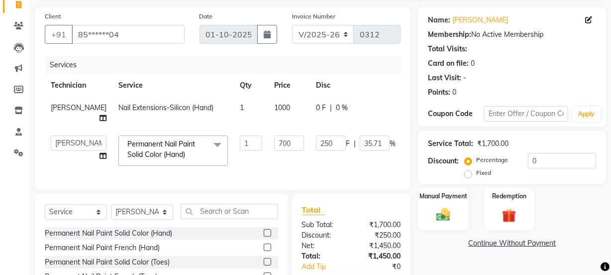
select select "90515"
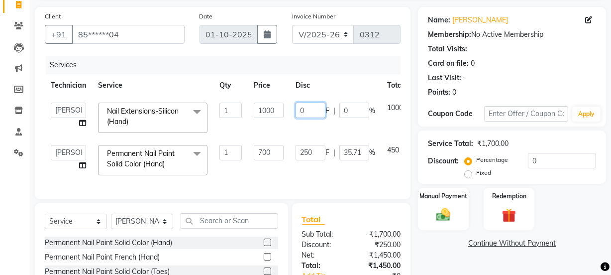
click at [308, 108] on input "0" at bounding box center [311, 110] width 30 height 15
type input "0250"
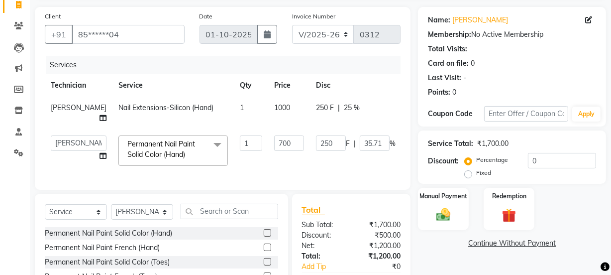
click at [297, 128] on tbody "amit Nail Extensions-Silicon (Hand) 1 1000 250 F | 25 % 750 Ajay amit [PERSON_N…" at bounding box center [254, 134] width 419 height 75
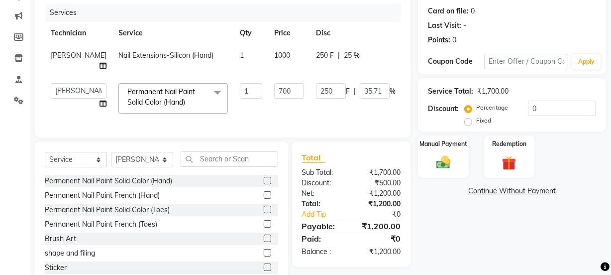
scroll to position [144, 0]
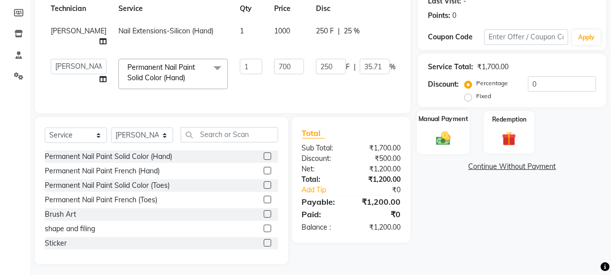
click at [434, 129] on img at bounding box center [444, 137] width 24 height 17
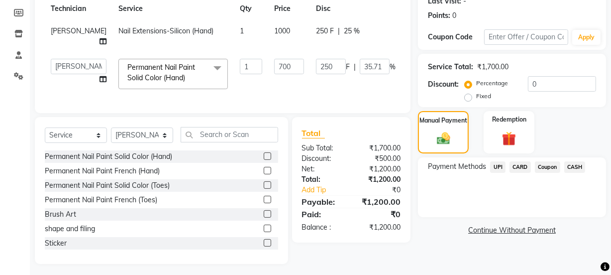
click at [574, 164] on span "CASH" at bounding box center [575, 166] width 21 height 11
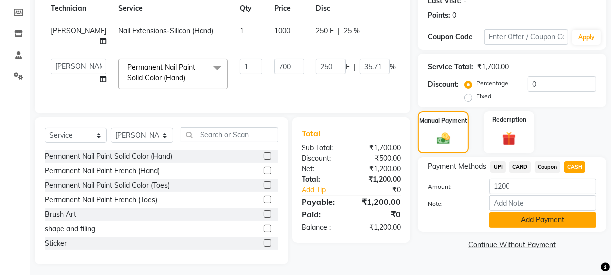
click at [534, 216] on button "Add Payment" at bounding box center [542, 219] width 107 height 15
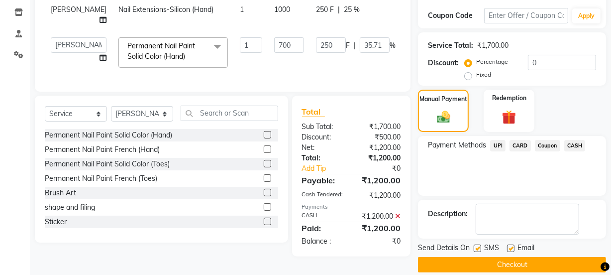
scroll to position [178, 0]
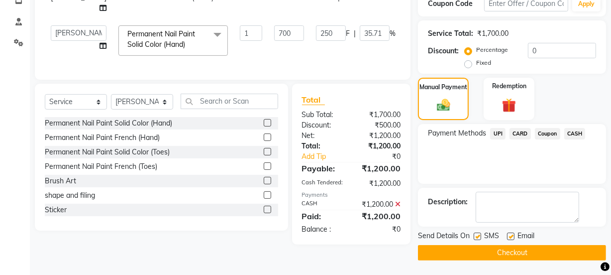
click at [508, 247] on button "Checkout" at bounding box center [512, 252] width 188 height 15
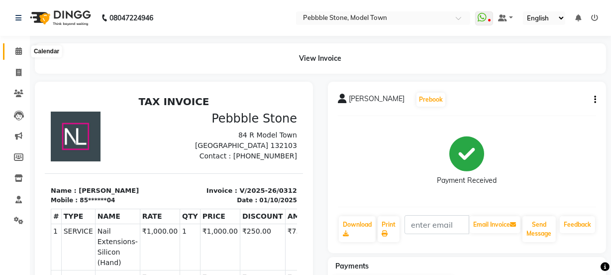
click at [16, 51] on icon at bounding box center [18, 50] width 6 height 7
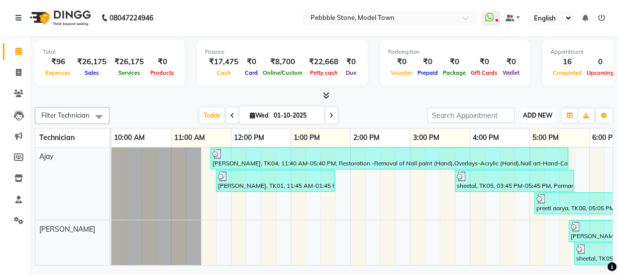
click at [539, 114] on span "ADD NEW" at bounding box center [537, 115] width 29 height 7
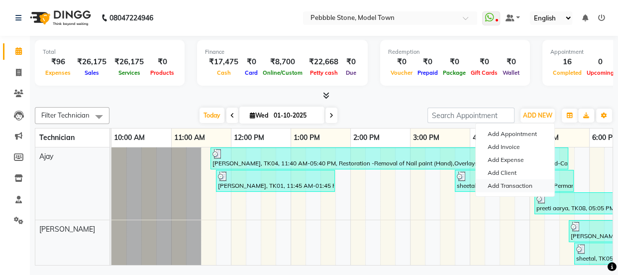
click at [511, 182] on link "Add Transaction" at bounding box center [515, 185] width 79 height 13
select select "direct"
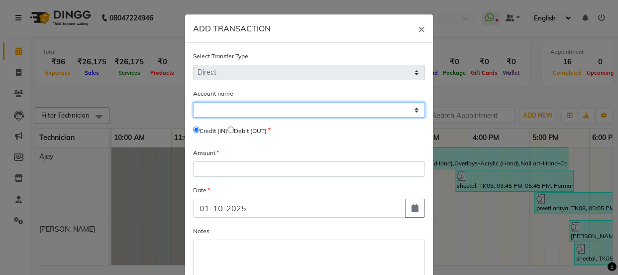
click at [210, 110] on select "Select [PERSON_NAME] Cash Default Account" at bounding box center [309, 109] width 232 height 15
select select "7952"
click at [193, 103] on select "Select [PERSON_NAME] Cash Default Account" at bounding box center [309, 109] width 232 height 15
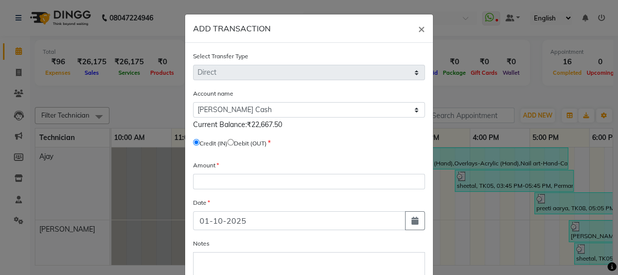
click at [231, 142] on input "radio" at bounding box center [231, 142] width 6 height 6
radio input "true"
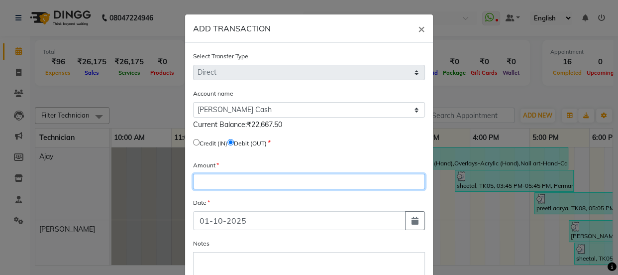
click at [205, 181] on input "number" at bounding box center [309, 181] width 232 height 15
type input "21000"
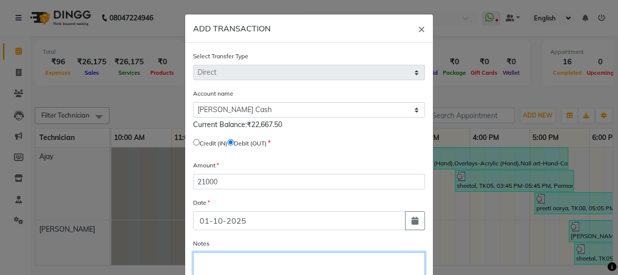
click at [224, 258] on textarea "Notes" at bounding box center [309, 273] width 232 height 43
type textarea "500/42"
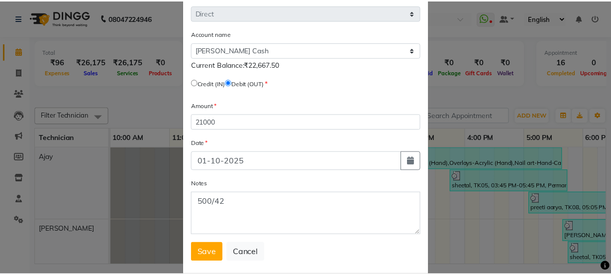
scroll to position [79, 0]
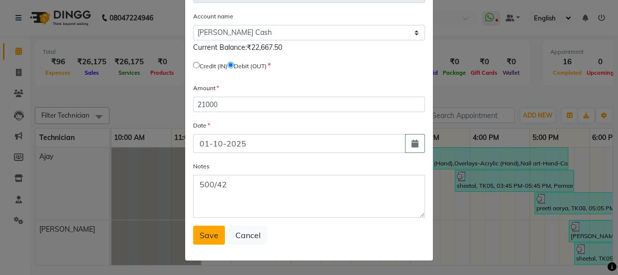
click at [205, 237] on span "Save" at bounding box center [209, 235] width 19 height 10
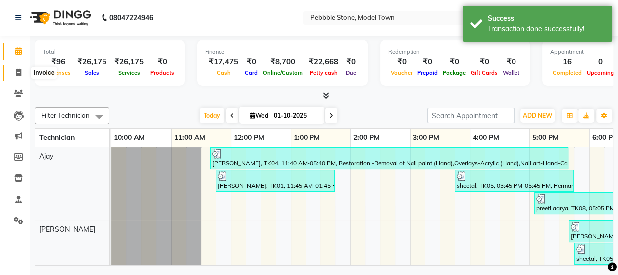
click at [20, 73] on icon at bounding box center [18, 72] width 5 height 7
select select "service"
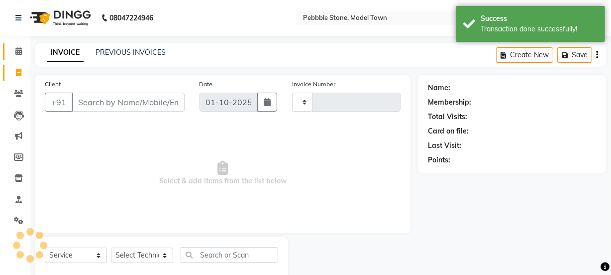
type input "0313"
select select "8684"
click at [17, 49] on icon at bounding box center [18, 50] width 6 height 7
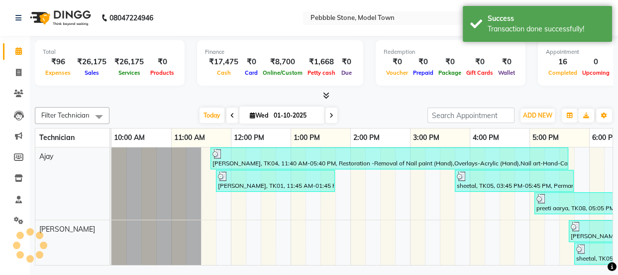
click at [17, 49] on icon at bounding box center [18, 50] width 6 height 7
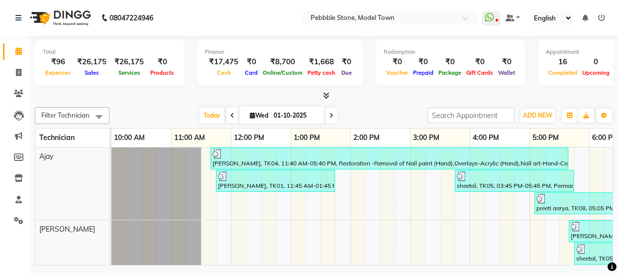
click at [324, 93] on icon at bounding box center [326, 95] width 6 height 7
